Goal: Find contact information: Find contact information

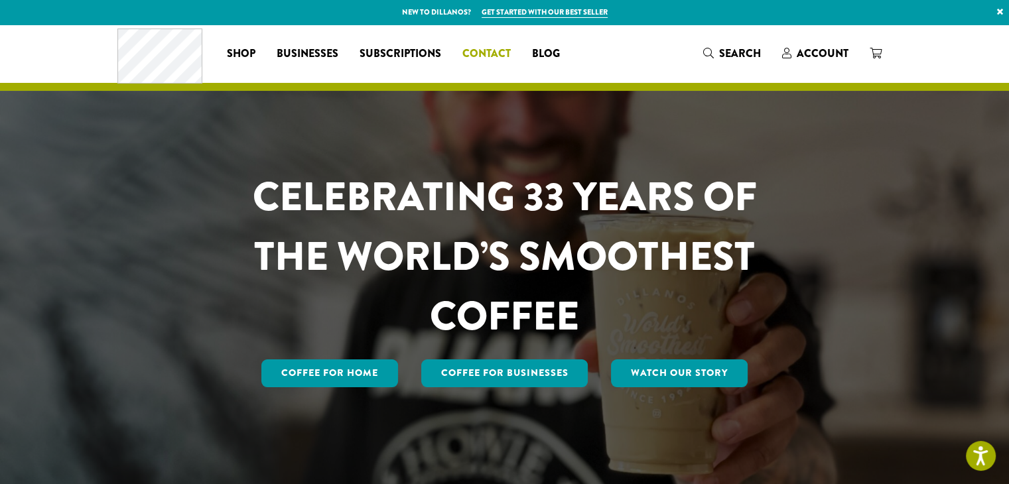
click at [498, 52] on span "Contact" at bounding box center [486, 54] width 48 height 17
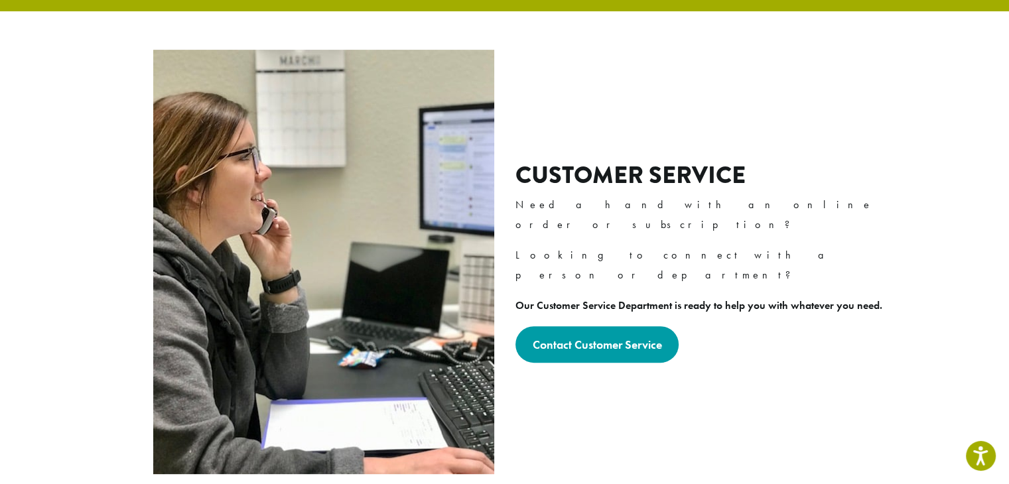
scroll to position [464, 0]
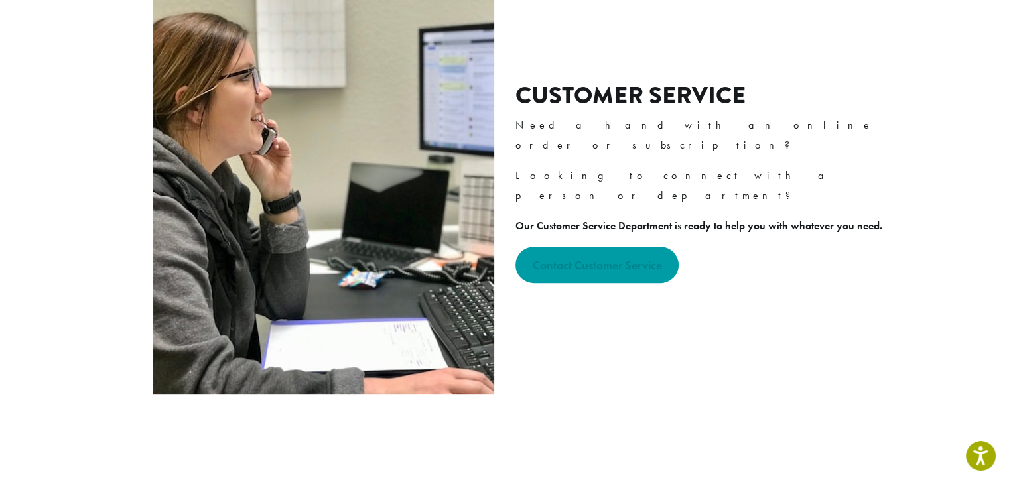
click at [639, 257] on strong "Contact Customer Service" at bounding box center [596, 264] width 129 height 15
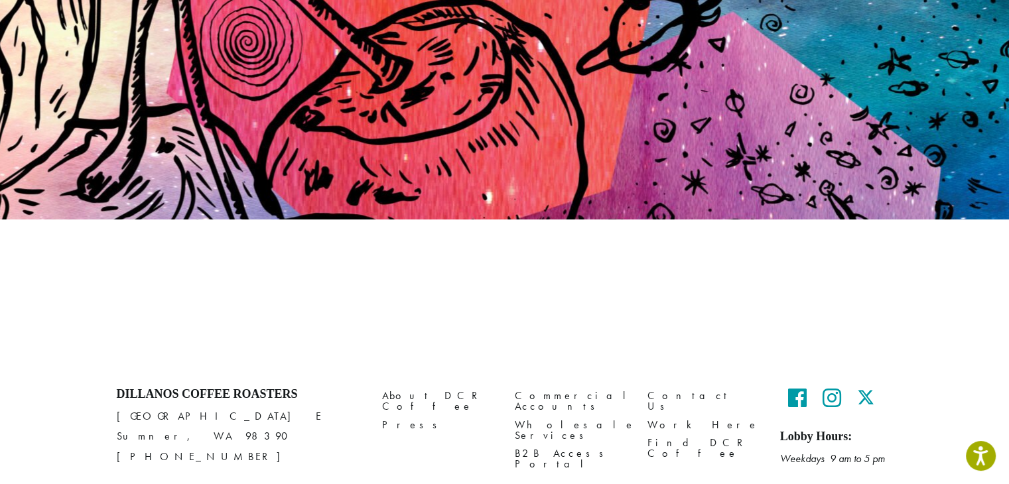
scroll to position [162, 0]
